Goal: Find specific page/section: Find specific page/section

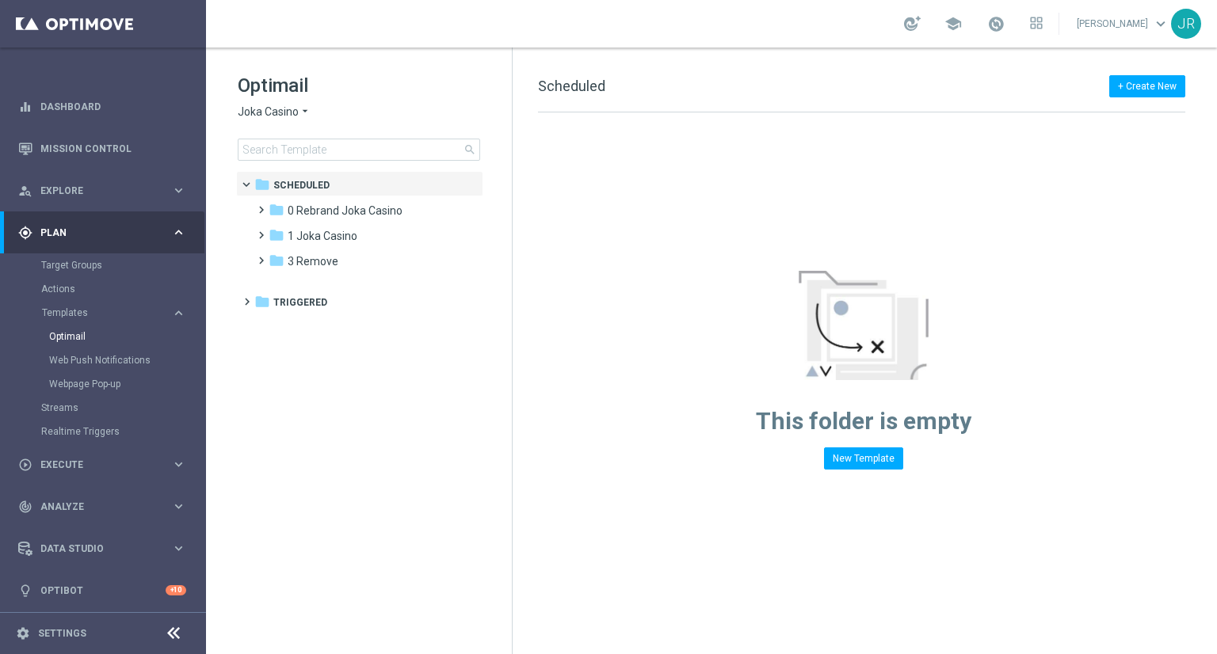
click at [246, 116] on span "Joka Casino" at bounding box center [268, 112] width 61 height 15
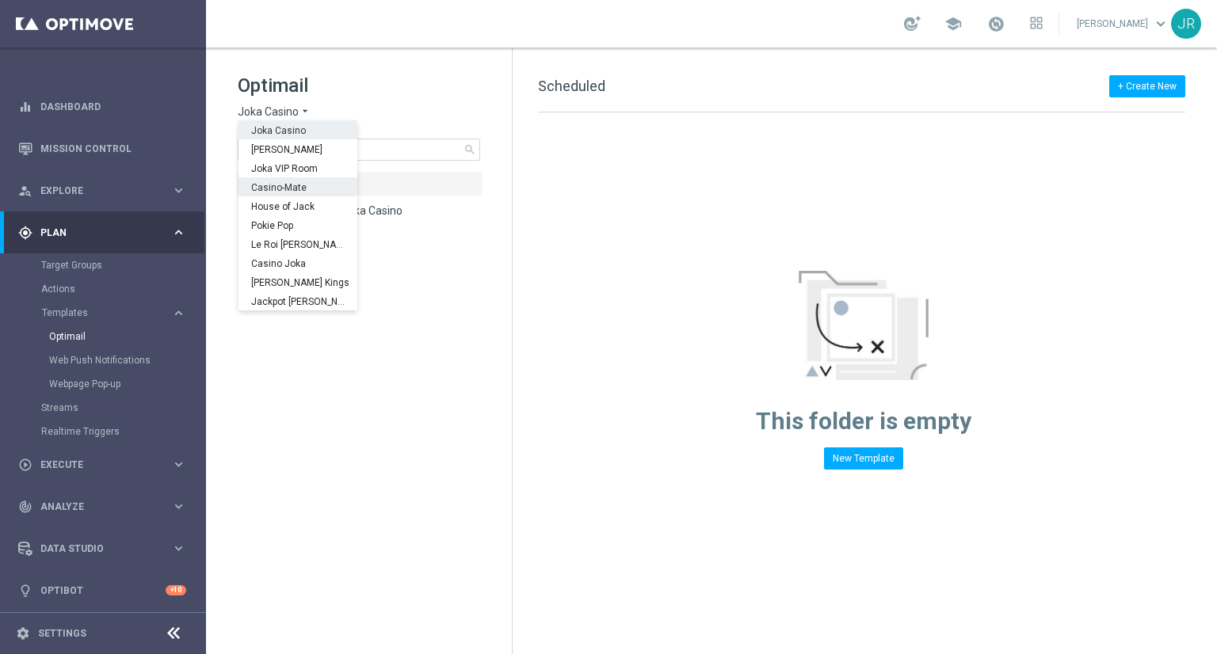
click at [0, 0] on span "Casino-Mate" at bounding box center [0, 0] width 0 height 0
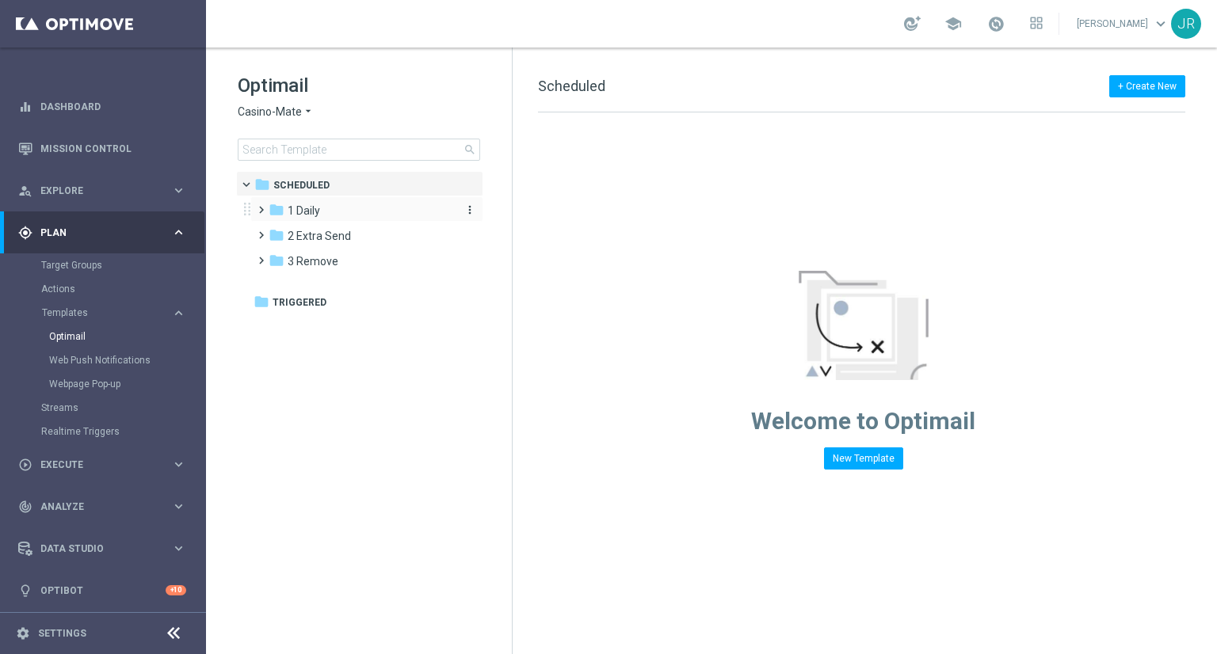
click at [302, 217] on span "1 Daily" at bounding box center [304, 211] width 32 height 14
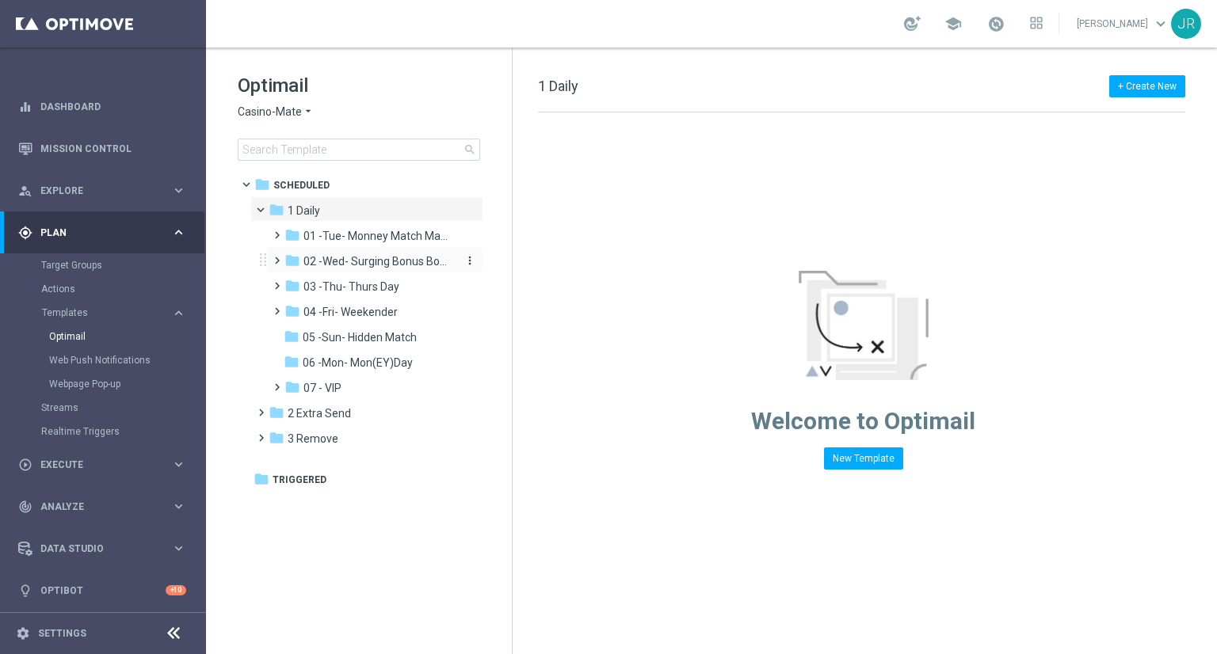
click at [368, 254] on span "02 -Wed- Surging Bonus Booster" at bounding box center [378, 261] width 150 height 14
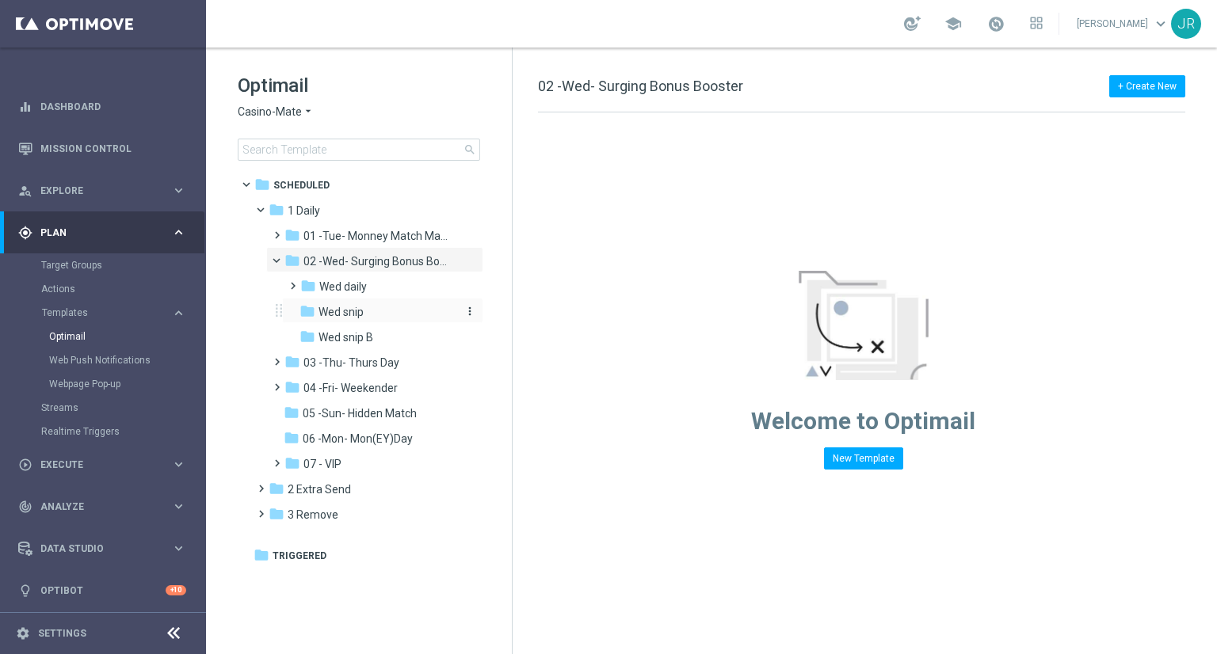
click at [353, 314] on span "Wed snip" at bounding box center [341, 312] width 45 height 14
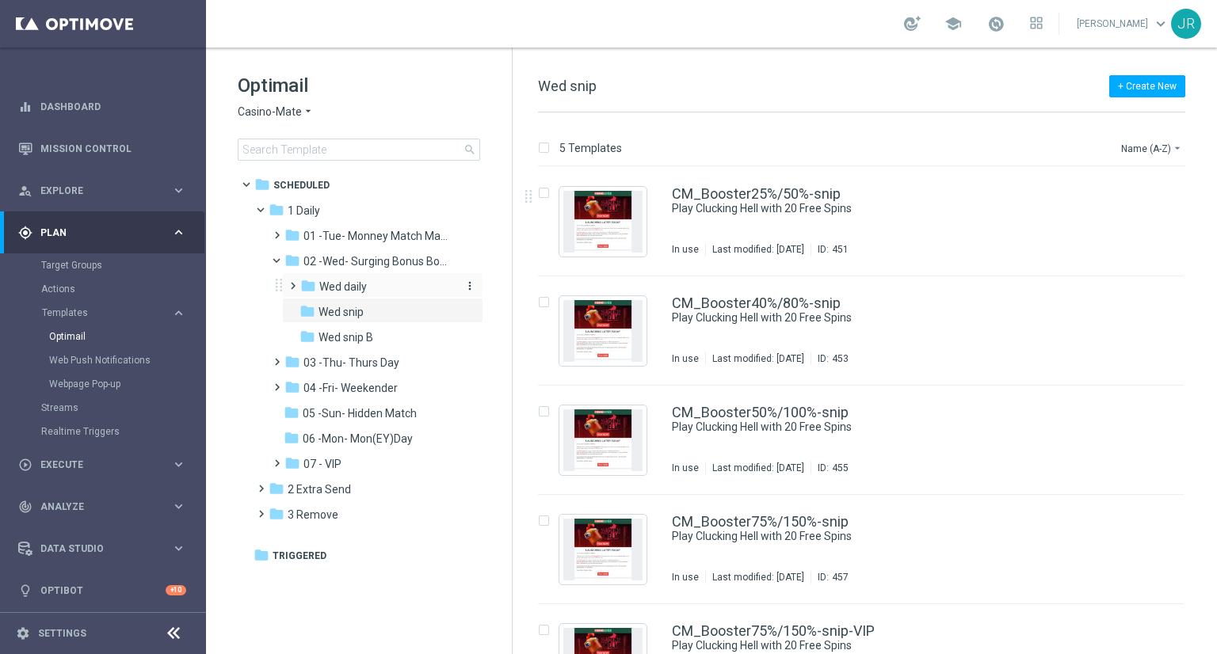
click at [342, 280] on span "Wed daily" at bounding box center [343, 287] width 48 height 14
